Goal: Task Accomplishment & Management: Understand process/instructions

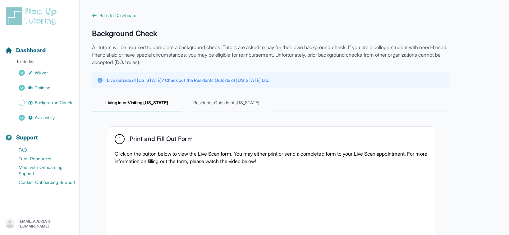
scroll to position [168, 0]
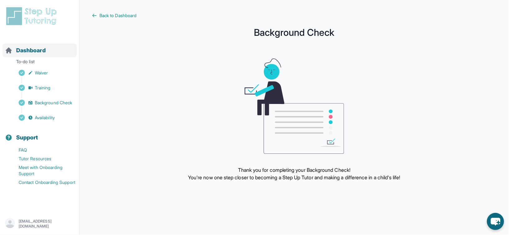
click at [32, 51] on span "Dashboard" at bounding box center [31, 50] width 30 height 9
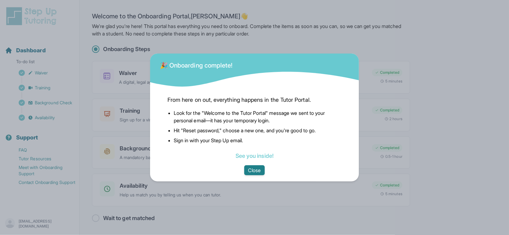
click at [253, 172] on button "Close" at bounding box center [254, 170] width 20 height 10
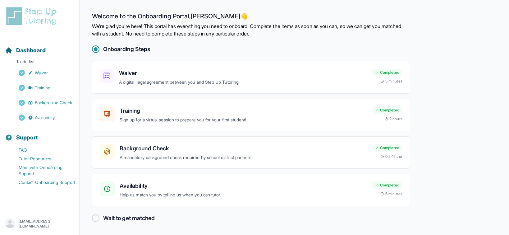
click at [253, 172] on div "Waiver A digital, legal agreement between you and Step Up Tutoring Completed 5 …" at bounding box center [251, 133] width 318 height 145
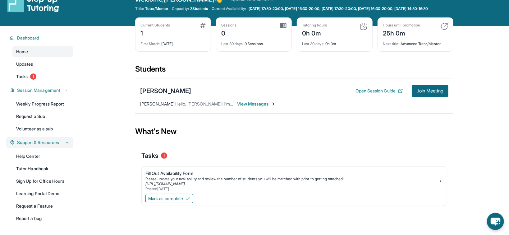
scroll to position [13, 0]
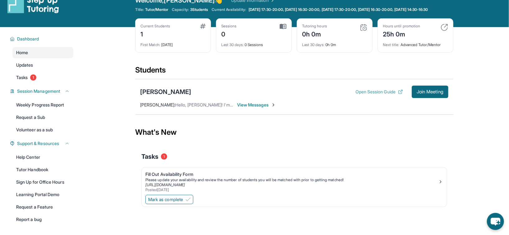
click at [365, 95] on button "Open Session Guide" at bounding box center [379, 92] width 48 height 6
click at [366, 29] on img at bounding box center [363, 27] width 7 height 7
click at [364, 31] on img at bounding box center [363, 27] width 7 height 7
click at [317, 37] on div "0h 0m" at bounding box center [314, 34] width 25 height 10
click at [316, 36] on div "0h 0m" at bounding box center [314, 34] width 25 height 10
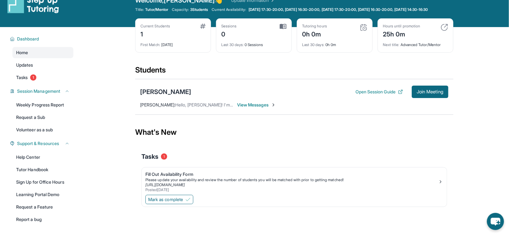
click at [314, 29] on div "Tutoring hours" at bounding box center [314, 26] width 25 height 5
click at [323, 52] on div "Tutoring hours 0h 0m Last 30 days : 0h 0m" at bounding box center [335, 35] width 76 height 34
click at [251, 108] on span "View Messages" at bounding box center [256, 105] width 39 height 6
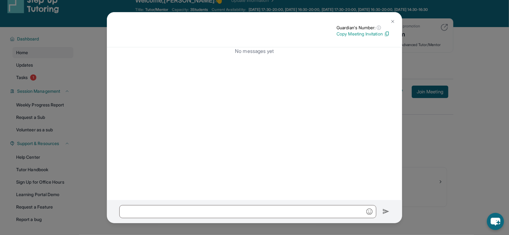
scroll to position [0, 0]
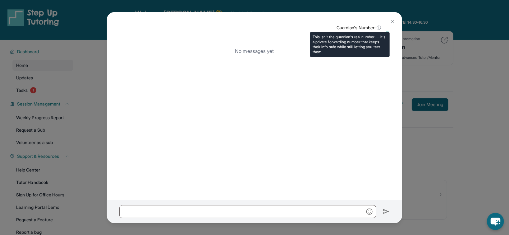
click at [377, 29] on span "ⓘ" at bounding box center [379, 28] width 4 height 6
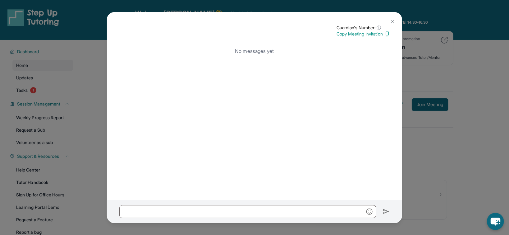
click at [392, 19] on button at bounding box center [392, 21] width 12 height 12
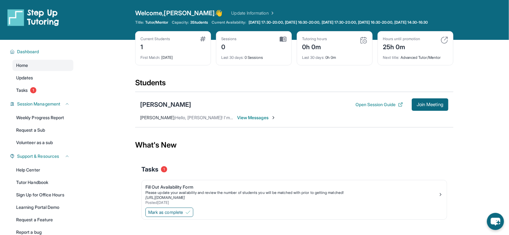
click at [243, 121] on span "View Messages" at bounding box center [256, 117] width 39 height 6
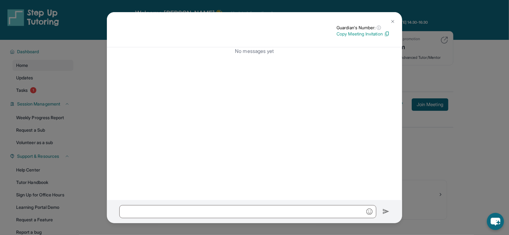
scroll to position [45, 0]
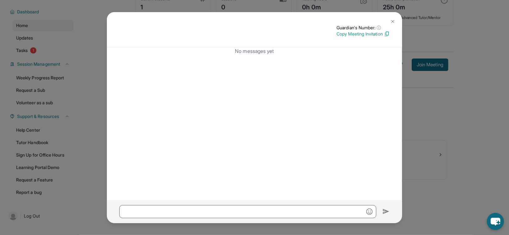
click at [394, 20] on img at bounding box center [392, 21] width 5 height 5
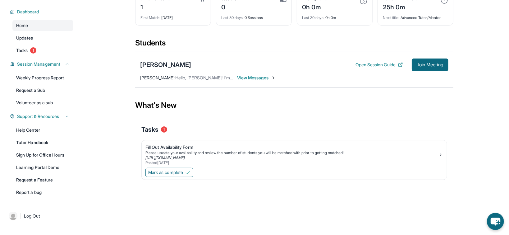
click at [250, 76] on span "View Messages" at bounding box center [256, 78] width 39 height 6
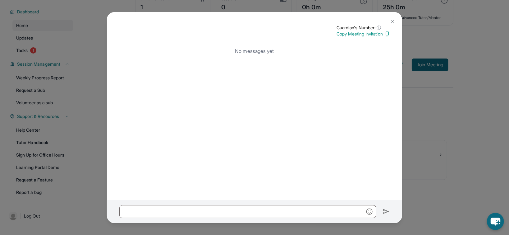
click at [389, 20] on button at bounding box center [392, 21] width 12 height 12
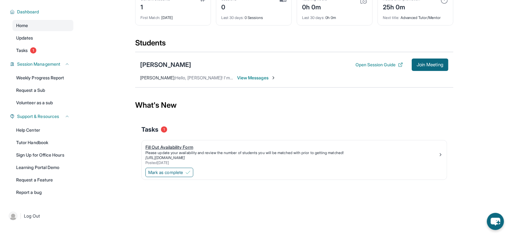
click at [402, 156] on div "[URL][DOMAIN_NAME]" at bounding box center [291, 157] width 293 height 5
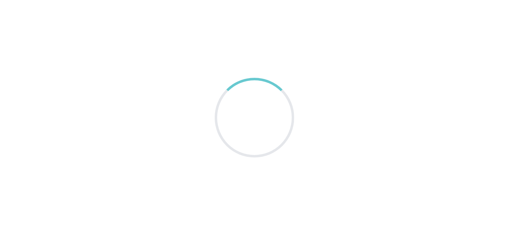
scroll to position [40, 0]
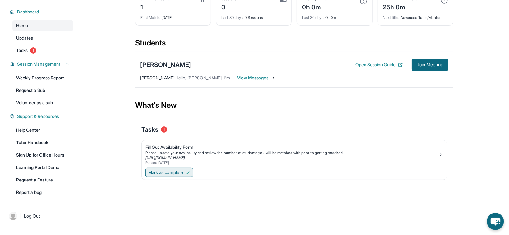
click at [188, 175] on img at bounding box center [187, 172] width 5 height 5
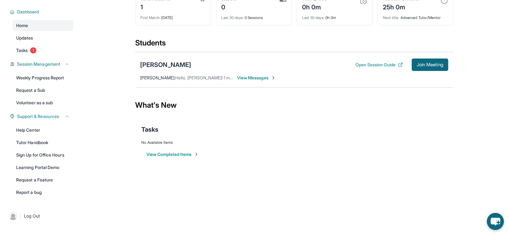
scroll to position [45, 0]
click at [194, 153] on button "View Completed Items" at bounding box center [172, 154] width 52 height 6
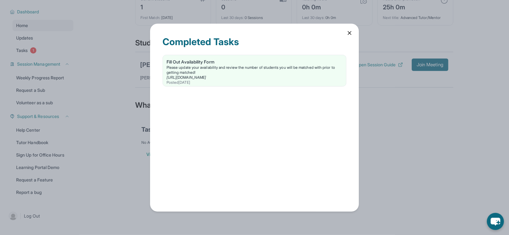
click at [347, 36] on div "Completed Tasks Fill Out Availability Form Please update your availability and …" at bounding box center [254, 118] width 209 height 188
click at [349, 35] on icon at bounding box center [349, 33] width 6 height 6
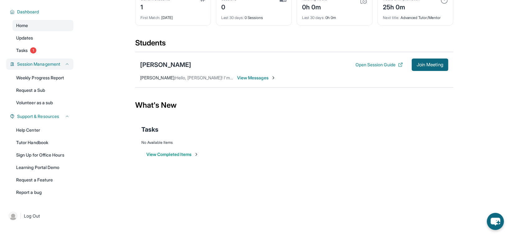
click at [56, 65] on span "Session Management" at bounding box center [38, 64] width 43 height 6
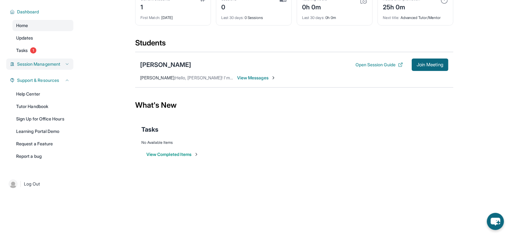
click at [56, 65] on span "Session Management" at bounding box center [38, 64] width 43 height 6
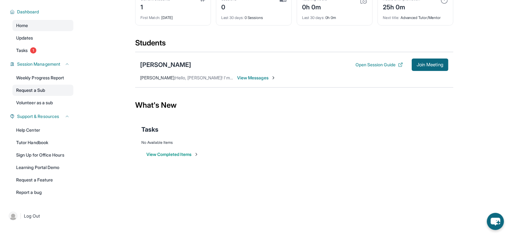
click at [50, 93] on link "Request a Sub" at bounding box center [42, 89] width 61 height 11
click at [52, 103] on link "Volunteer as a sub" at bounding box center [42, 102] width 61 height 11
